Goal: Navigation & Orientation: Find specific page/section

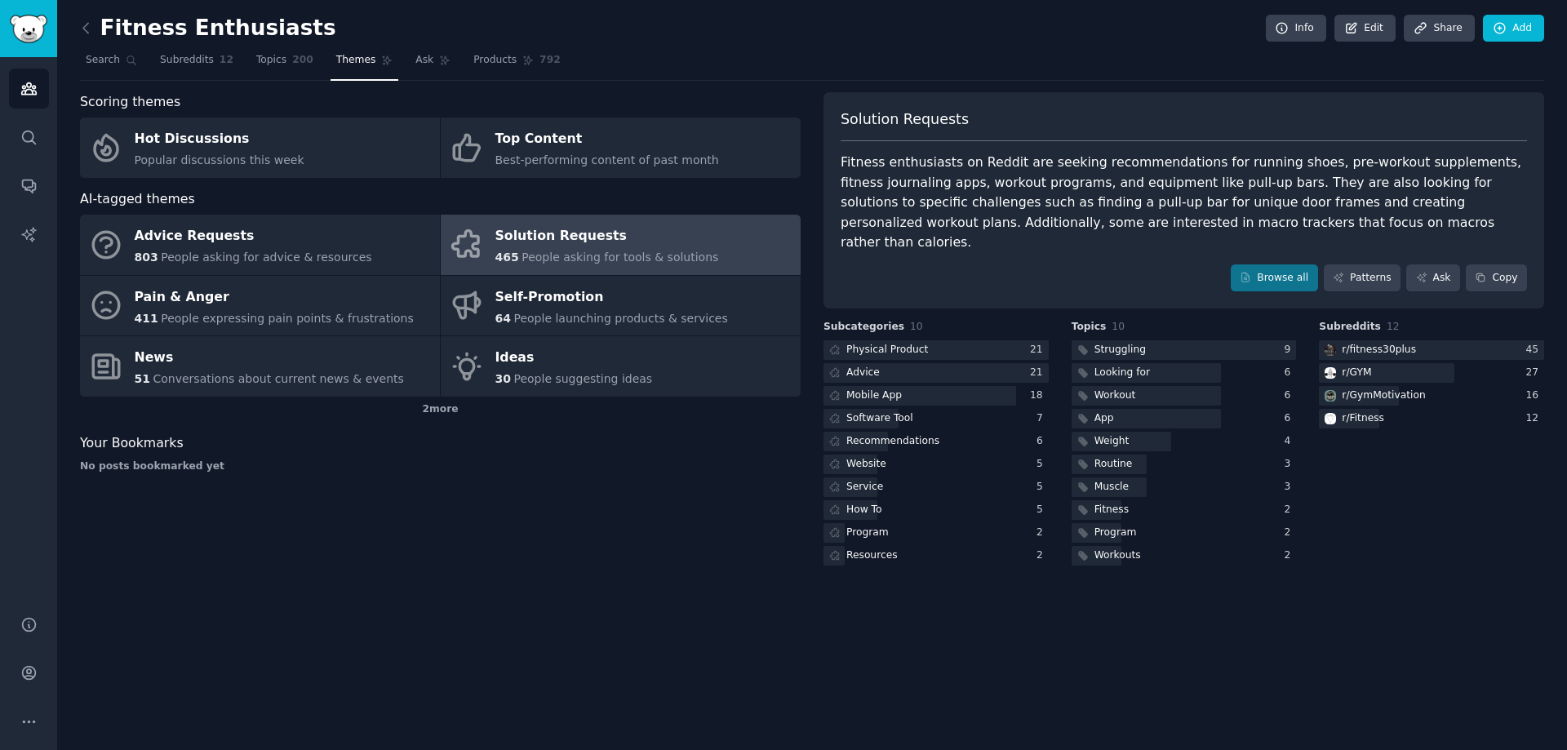
click at [69, 30] on div "Fitness Enthusiasts Info Edit Share Add Search Subreddits 12 Topics 200 Themes …" at bounding box center [812, 375] width 1510 height 750
click at [89, 31] on icon at bounding box center [86, 28] width 17 height 17
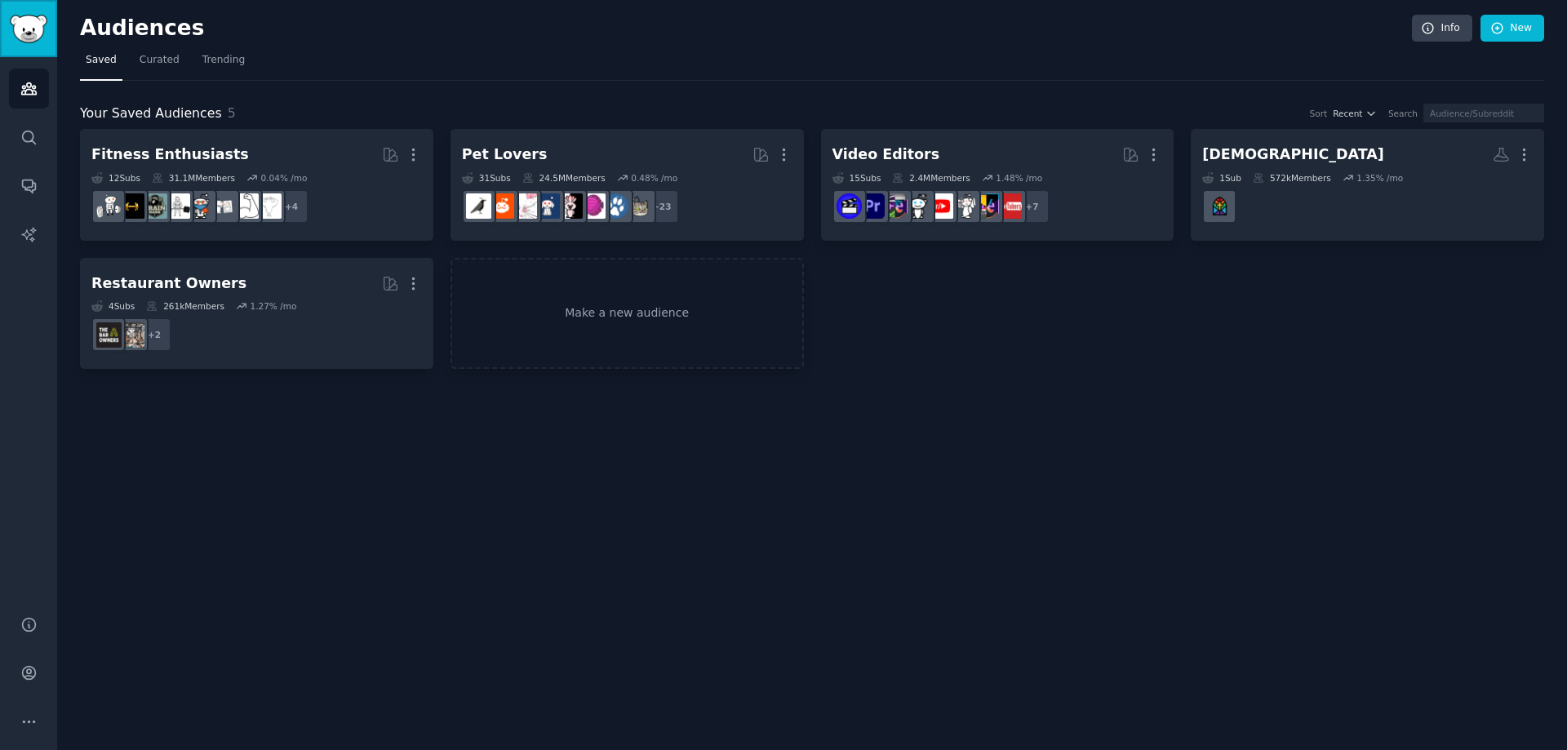
click at [20, 32] on img "Sidebar" at bounding box center [29, 29] width 38 height 29
click at [20, 85] on icon "Sidebar" at bounding box center [28, 88] width 17 height 17
click at [7, 29] on link "Sidebar" at bounding box center [28, 28] width 57 height 57
click at [7, 28] on link "Sidebar" at bounding box center [28, 28] width 57 height 57
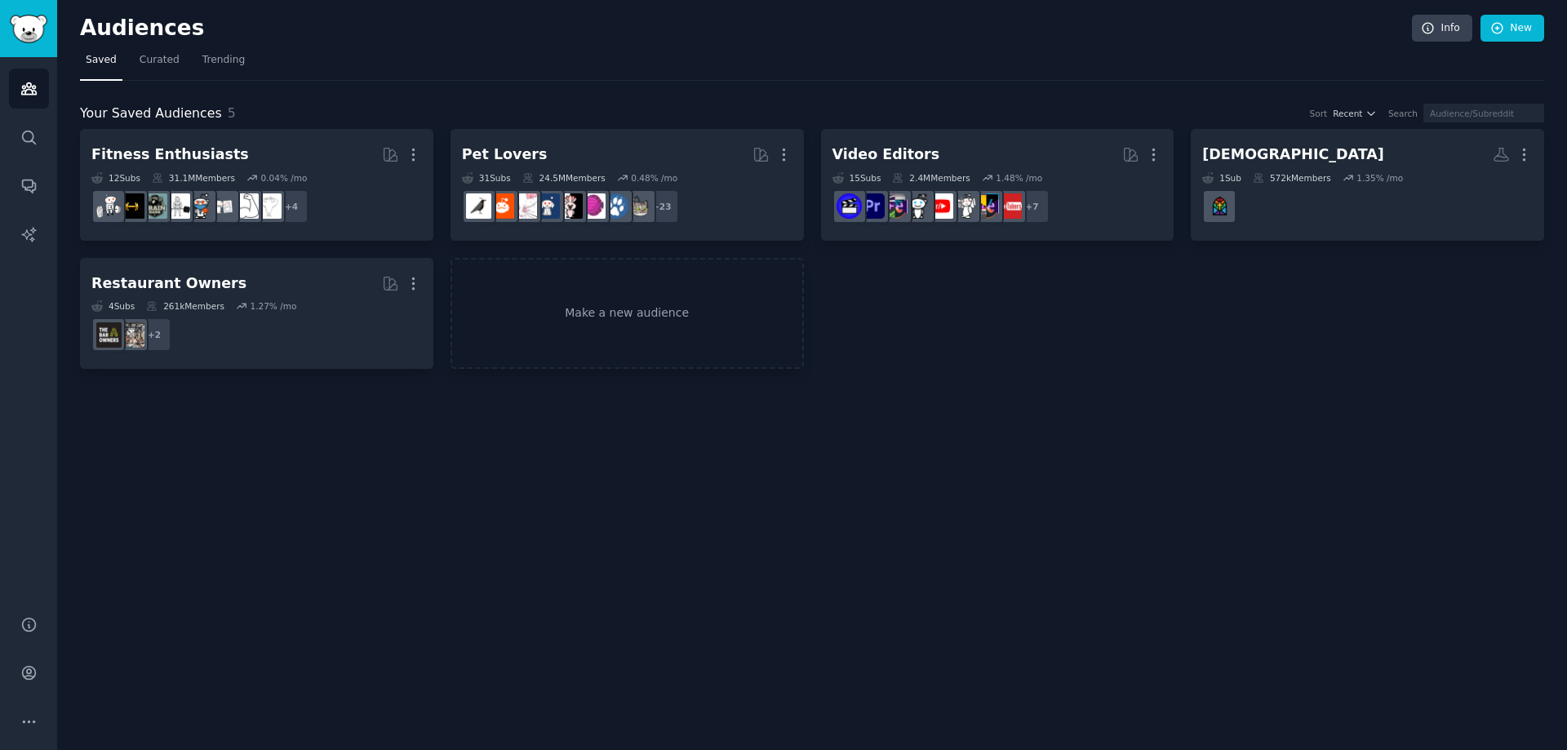
click at [92, 64] on span "Saved" at bounding box center [101, 60] width 31 height 15
click at [221, 73] on link "Trending" at bounding box center [224, 63] width 54 height 33
